Goal: Use online tool/utility: Utilize a website feature to perform a specific function

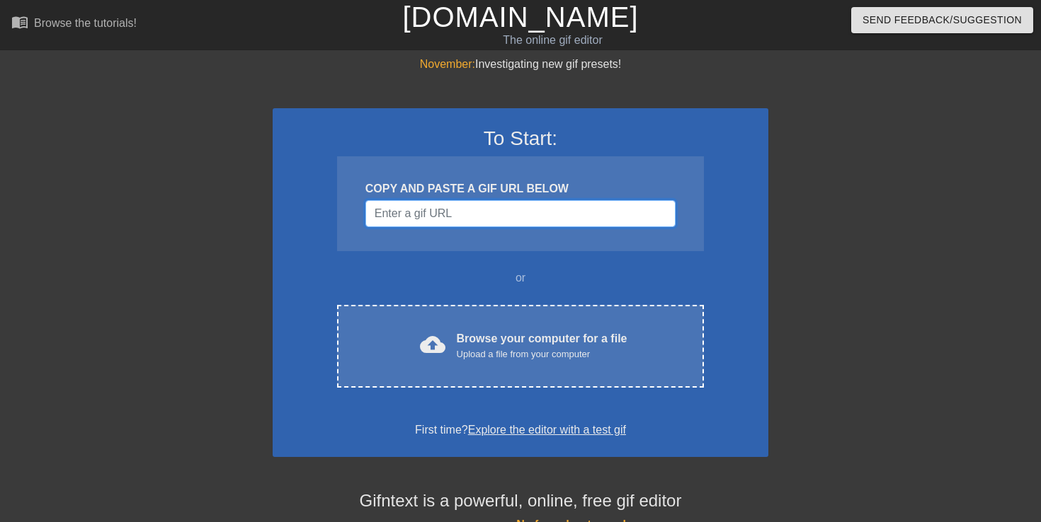
click at [410, 201] on input "Username" at bounding box center [520, 213] width 310 height 27
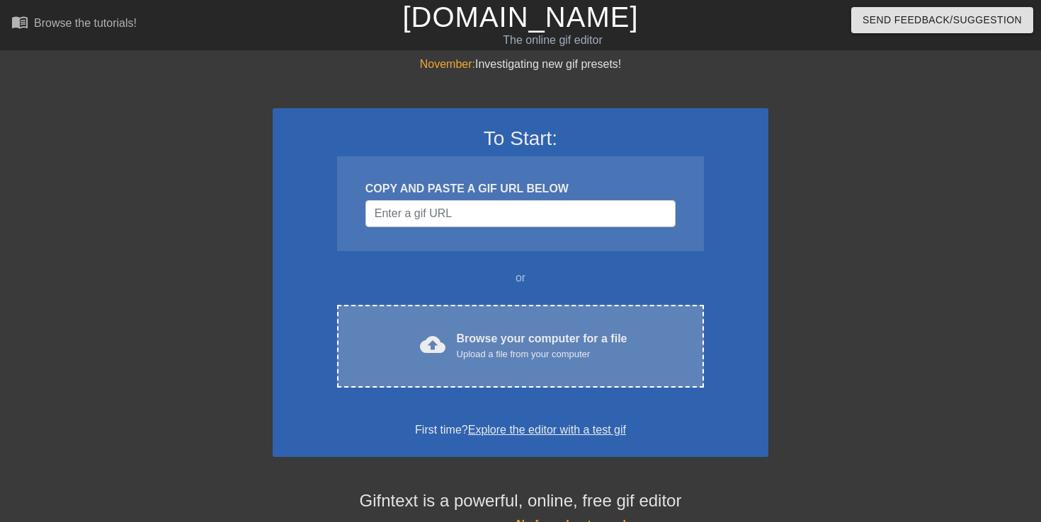
click at [448, 329] on div "cloud_upload Browse your computer for a file Upload a file from your computer C…" at bounding box center [520, 346] width 367 height 83
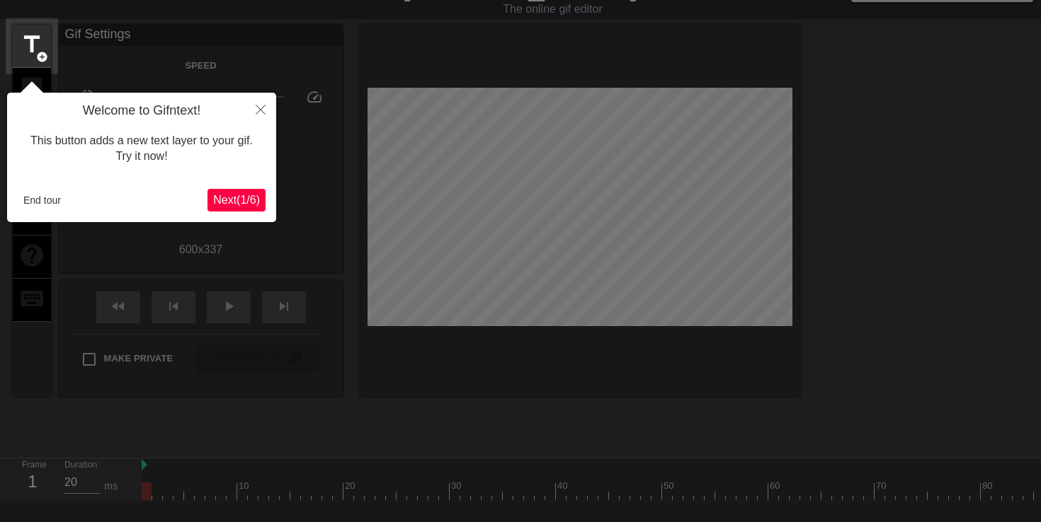
scroll to position [35, 0]
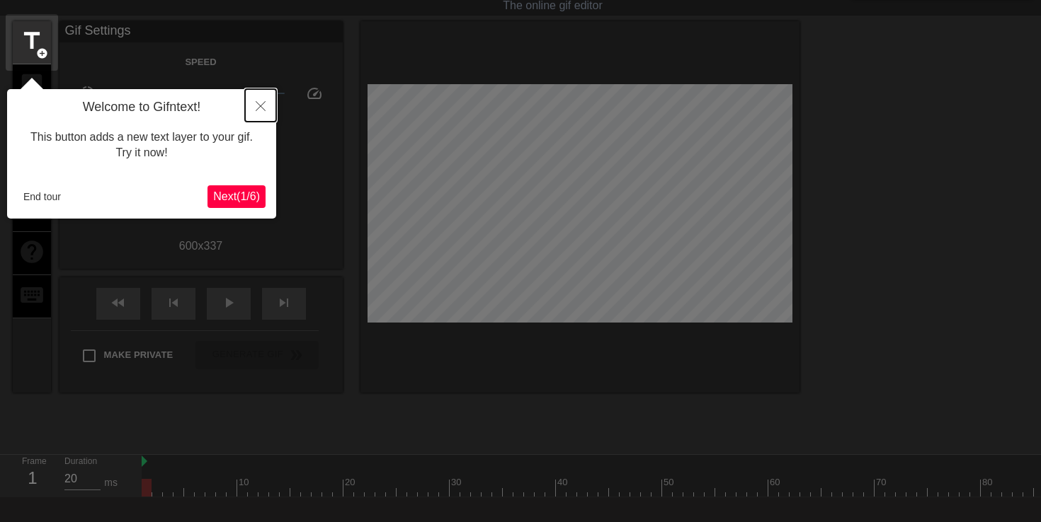
click at [259, 105] on icon "Close" at bounding box center [261, 106] width 10 height 10
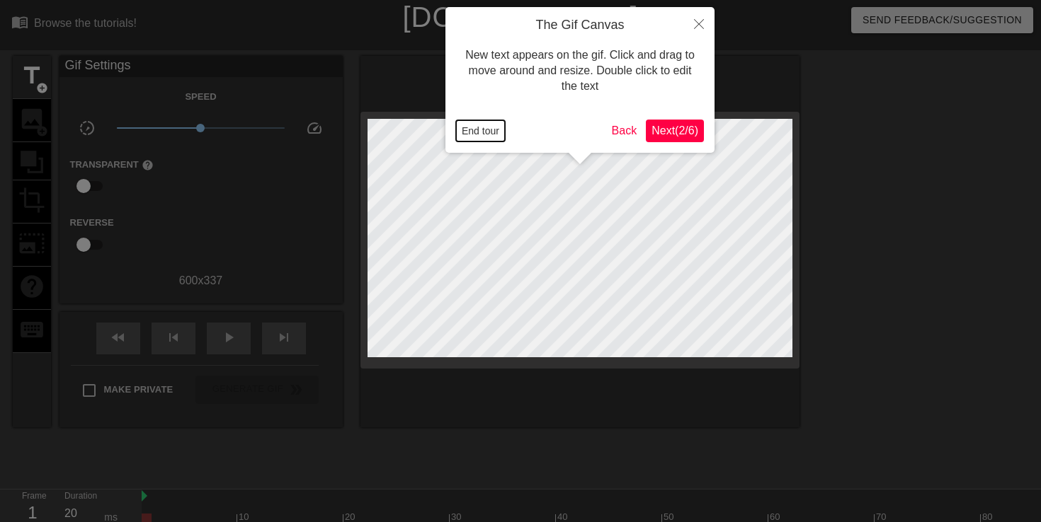
click at [488, 130] on button "End tour" at bounding box center [480, 130] width 49 height 21
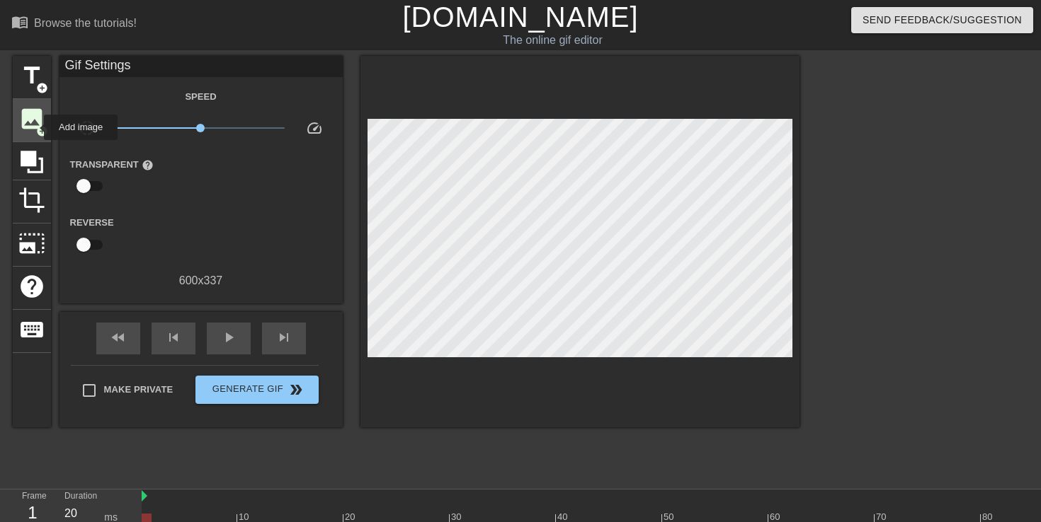
click at [35, 127] on span "image" at bounding box center [31, 118] width 27 height 27
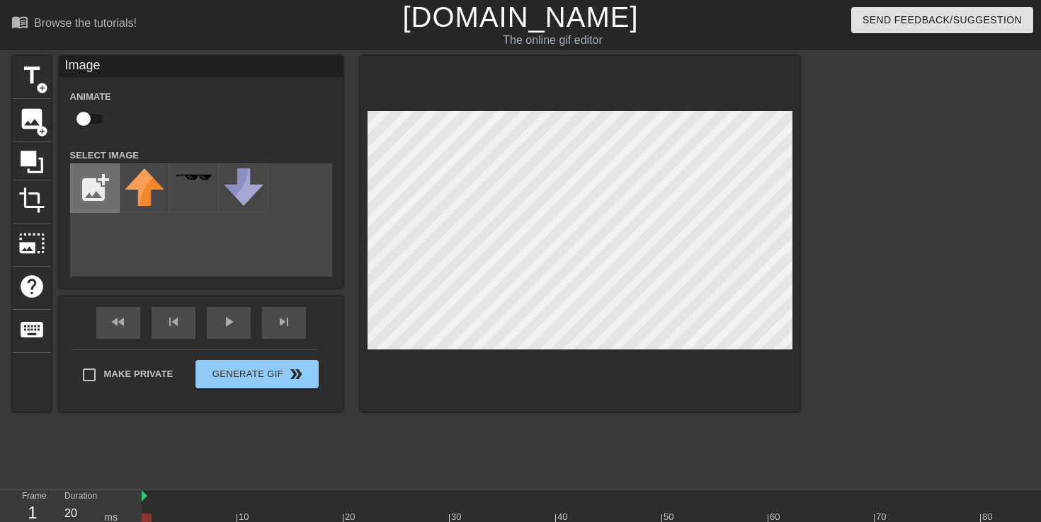
click at [104, 194] on input "file" at bounding box center [95, 188] width 48 height 48
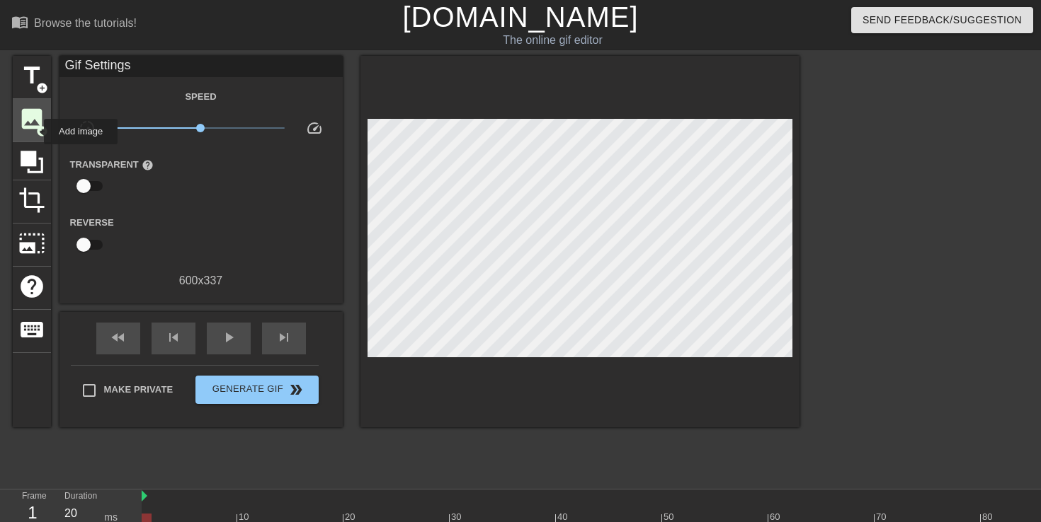
click at [35, 127] on span "image" at bounding box center [31, 118] width 27 height 27
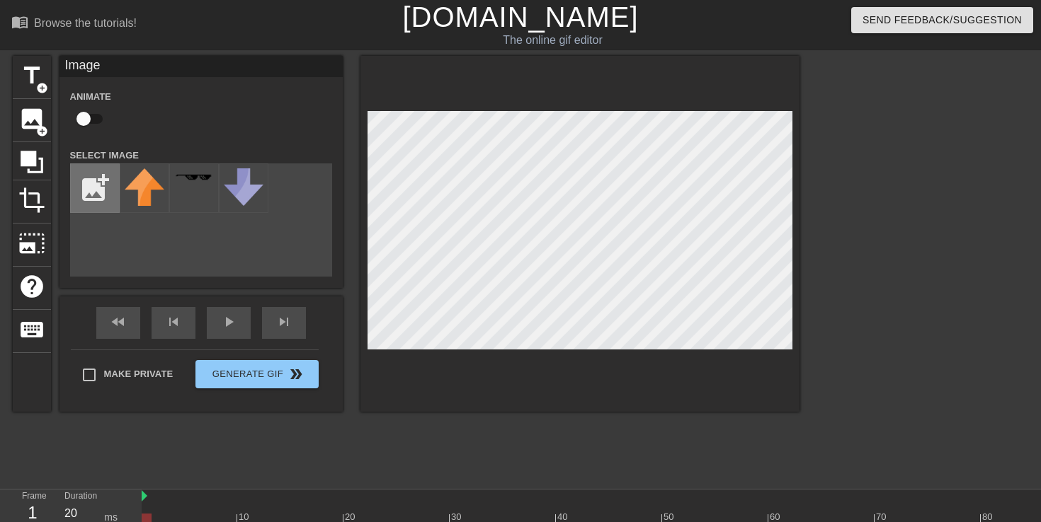
click at [91, 187] on input "file" at bounding box center [95, 188] width 48 height 48
type input "C:\fakepath\Screenshot [DATE] 4.45.07 PM.png"
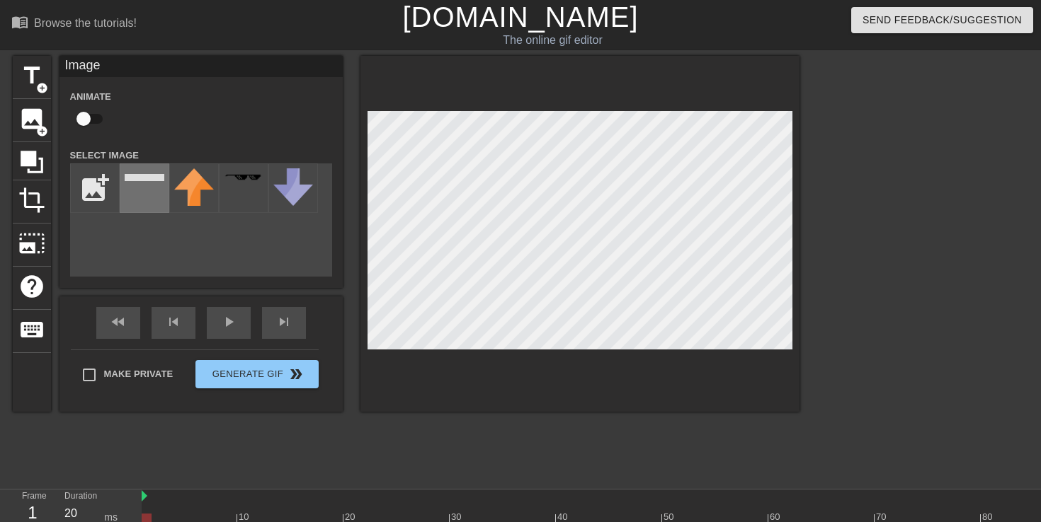
click at [142, 198] on div at bounding box center [145, 189] width 50 height 50
click at [496, 100] on div at bounding box center [579, 234] width 439 height 356
